Goal: Task Accomplishment & Management: Use online tool/utility

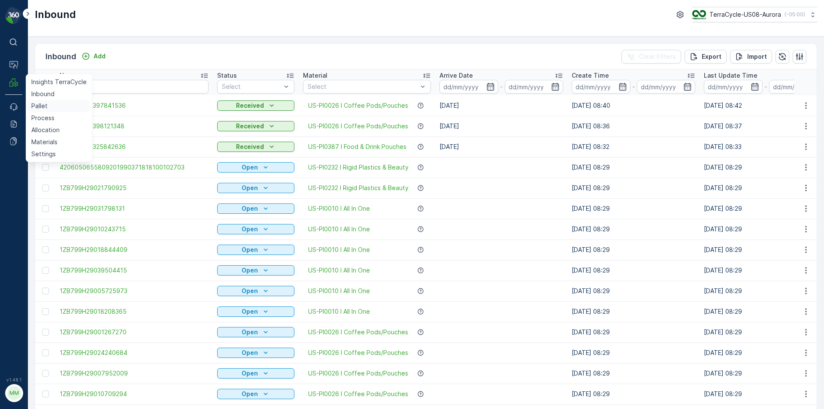
click at [39, 103] on p "Pallet" at bounding box center [39, 106] width 16 height 9
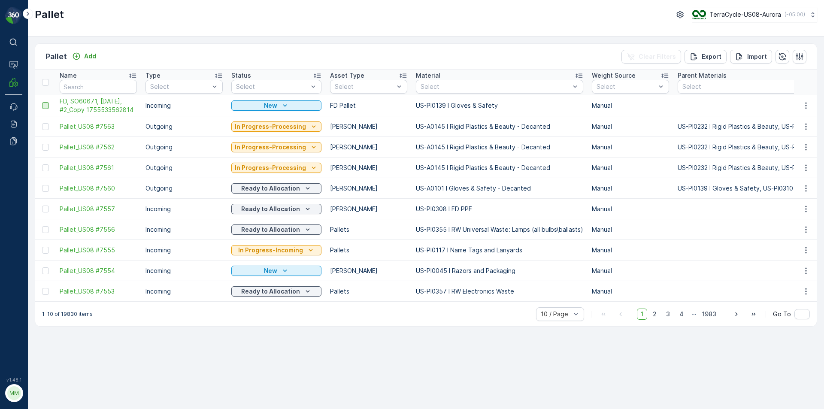
click at [42, 107] on div at bounding box center [45, 105] width 7 height 7
click at [42, 102] on input "checkbox" at bounding box center [42, 102] width 0 height 0
click at [748, 62] on div "Print QR" at bounding box center [752, 56] width 26 height 25
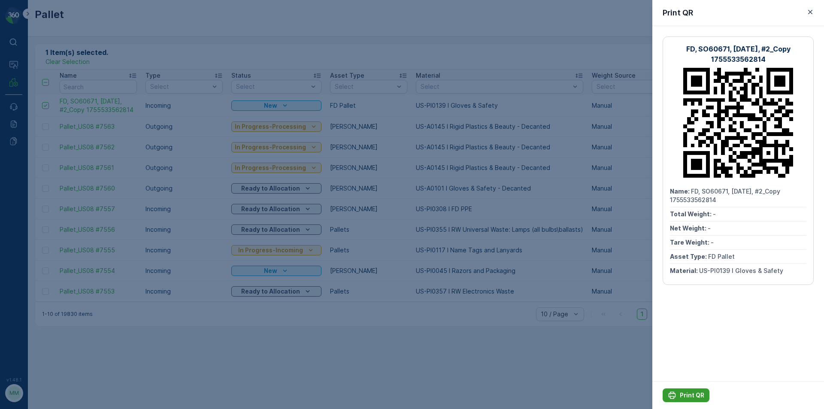
click at [686, 393] on p "Print QR" at bounding box center [692, 395] width 24 height 9
